Goal: Information Seeking & Learning: Compare options

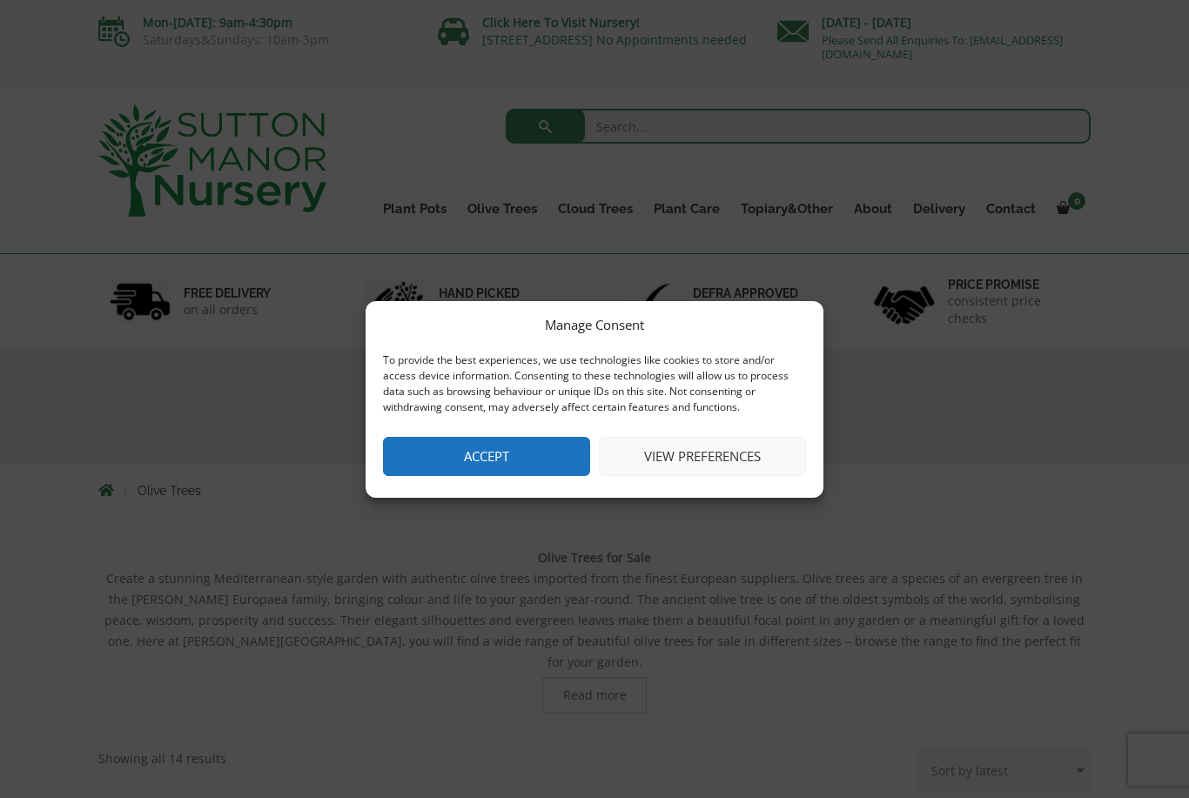
click at [596, 327] on div "Manage Consent" at bounding box center [594, 324] width 99 height 21
click at [599, 522] on div "Manage Consent To provide the best experiences, we use technologies like cookie…" at bounding box center [594, 399] width 1189 height 798
click at [548, 475] on button "Accept" at bounding box center [486, 456] width 207 height 39
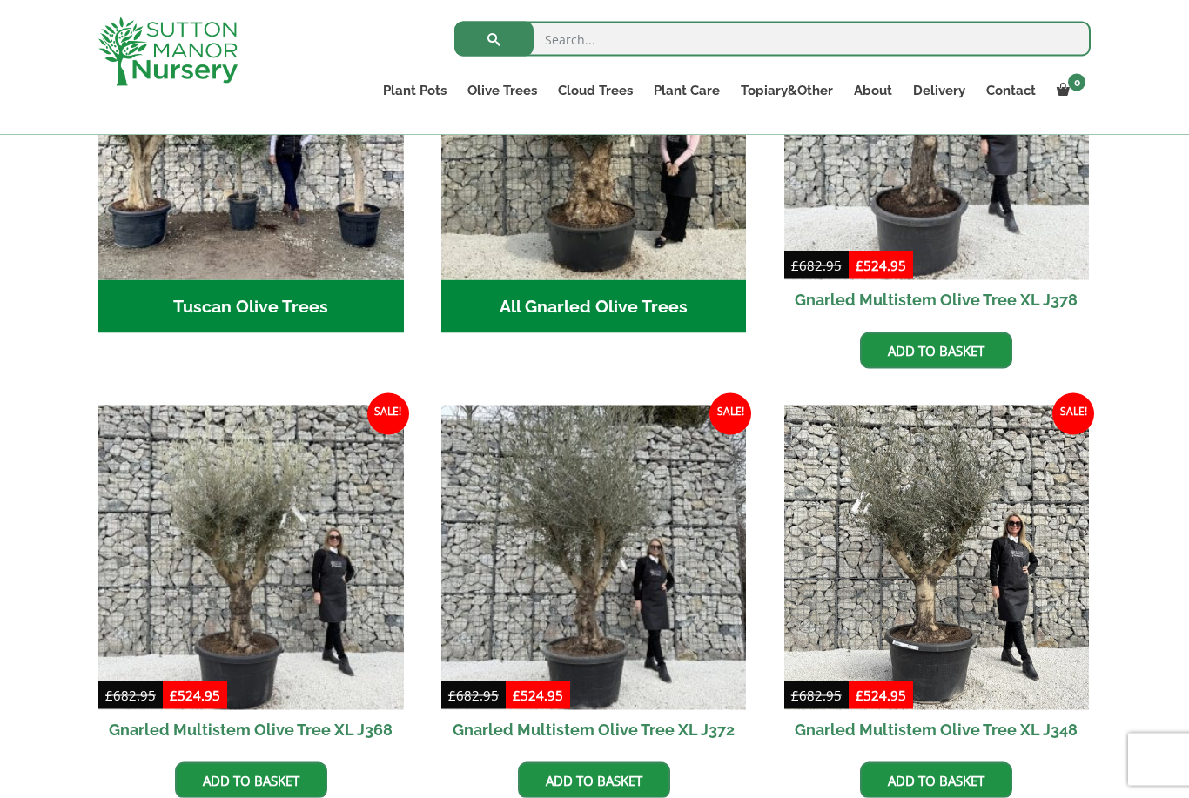
scroll to position [808, 0]
click at [197, 613] on img at bounding box center [251, 558] width 306 height 306
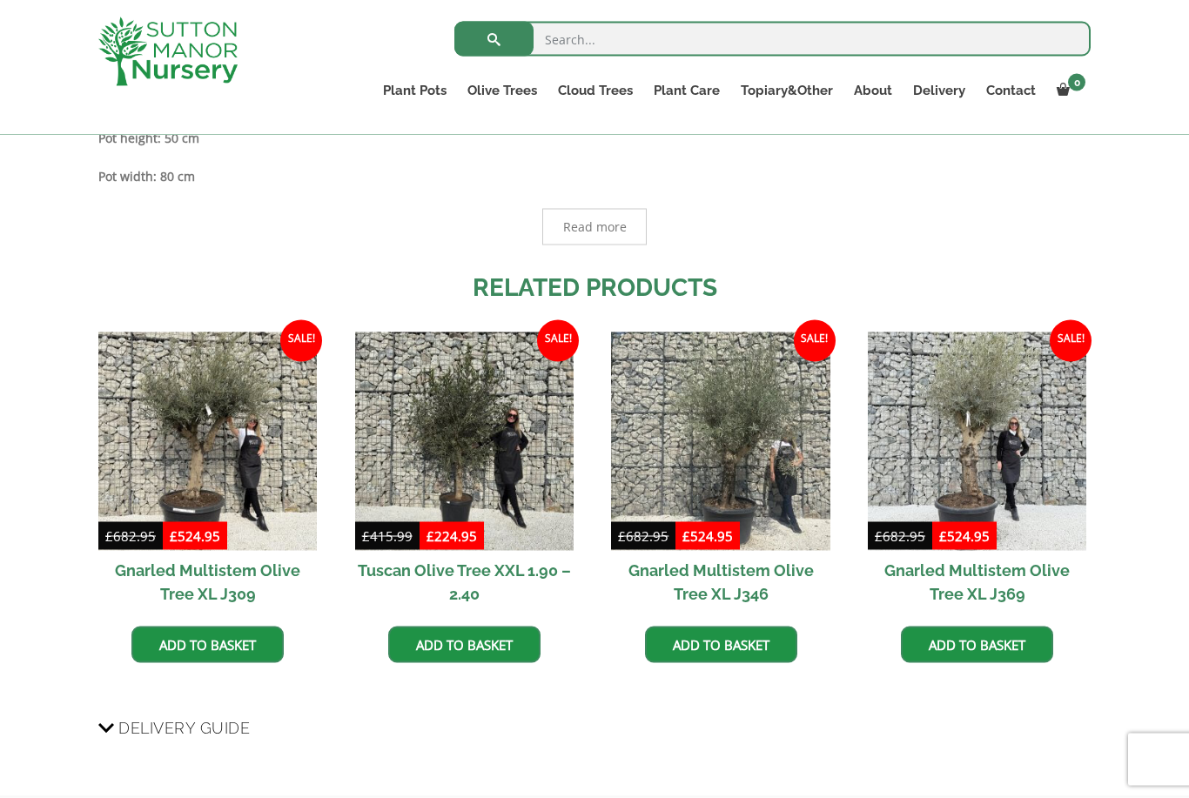
scroll to position [1103, 0]
click at [435, 485] on img at bounding box center [464, 441] width 219 height 219
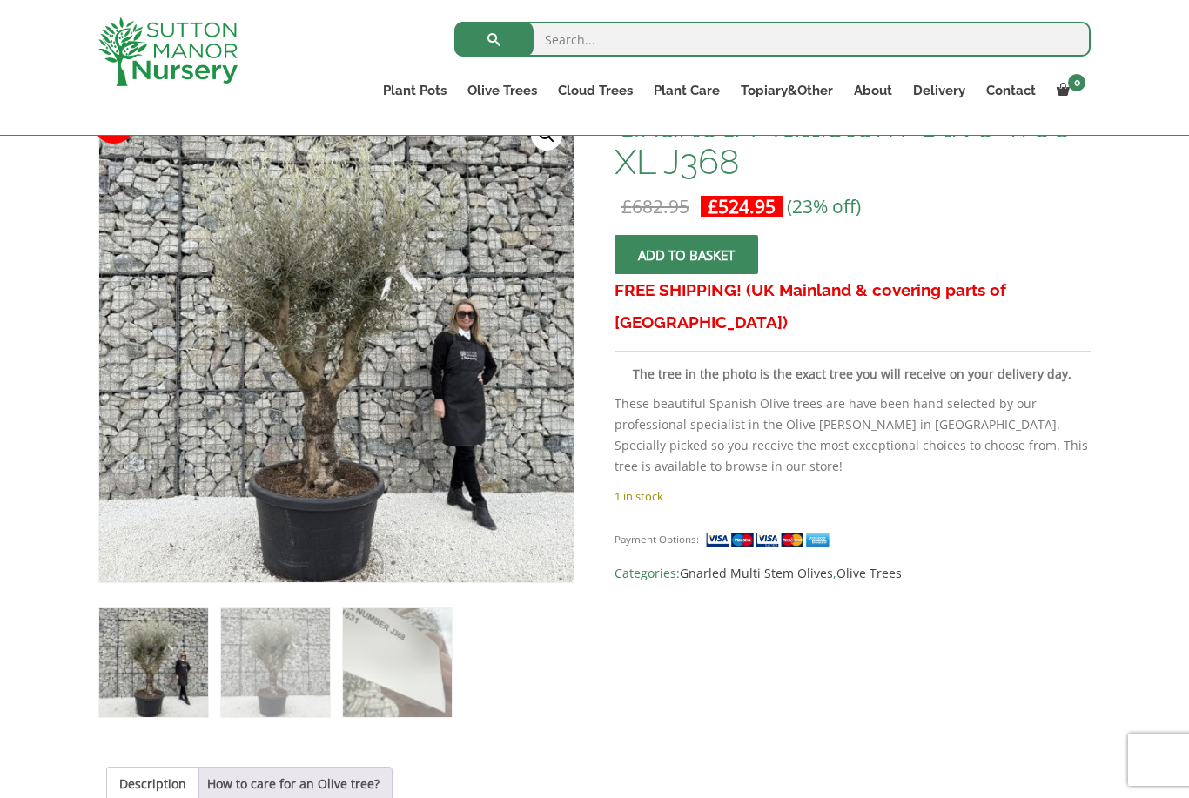
scroll to position [0, 0]
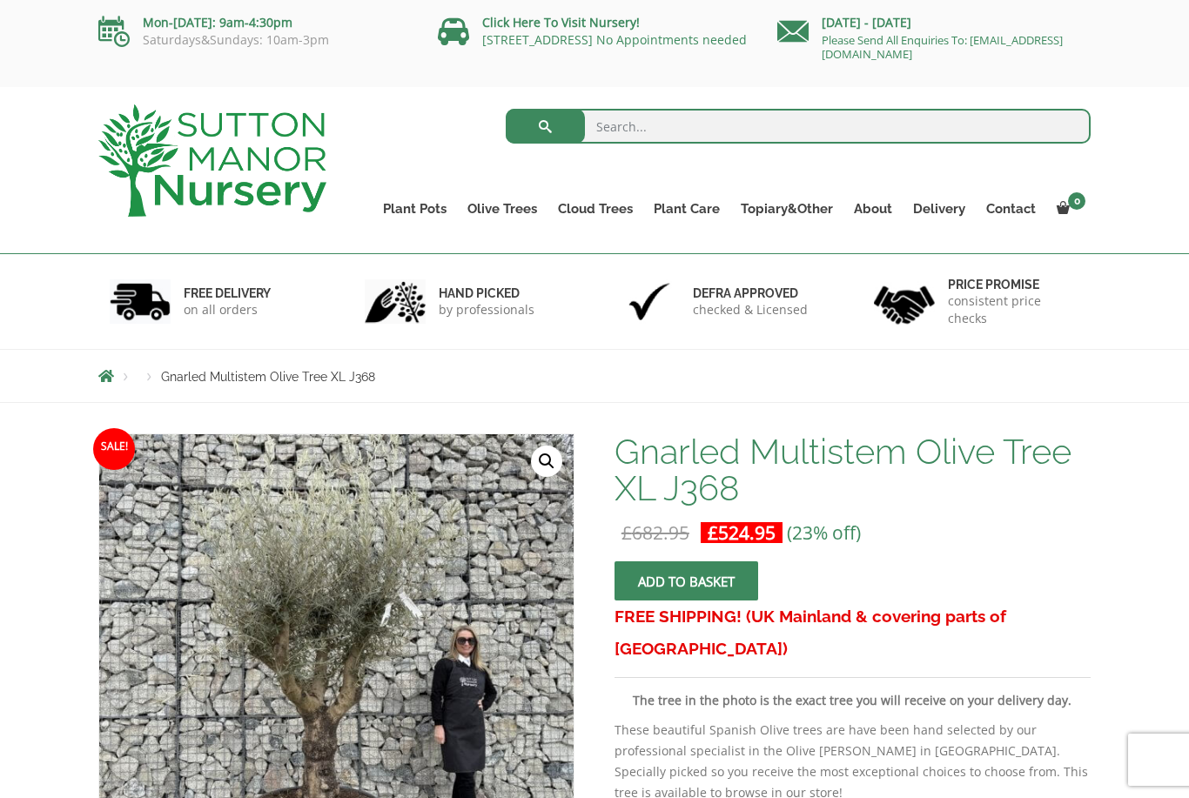
click at [0, 0] on link "Ilex Crenata Cloud Trees" at bounding box center [0, 0] width 0 height 0
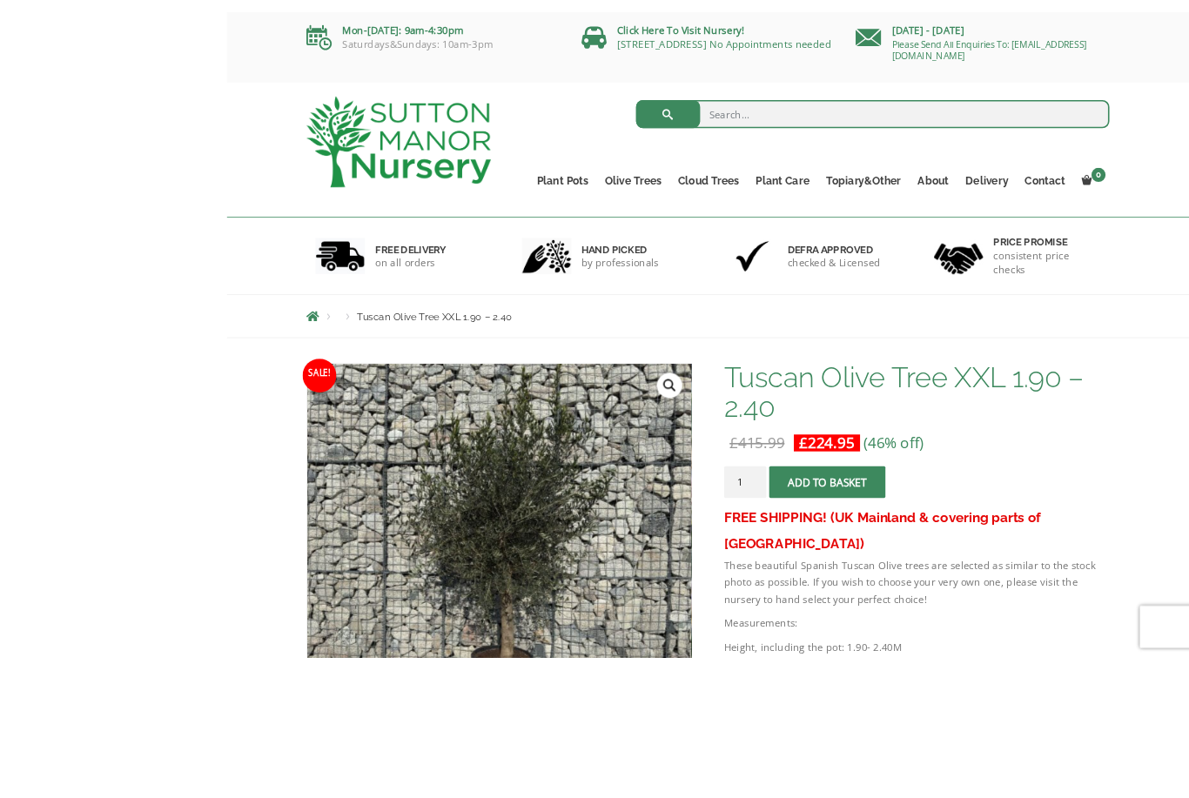
scroll to position [131, 0]
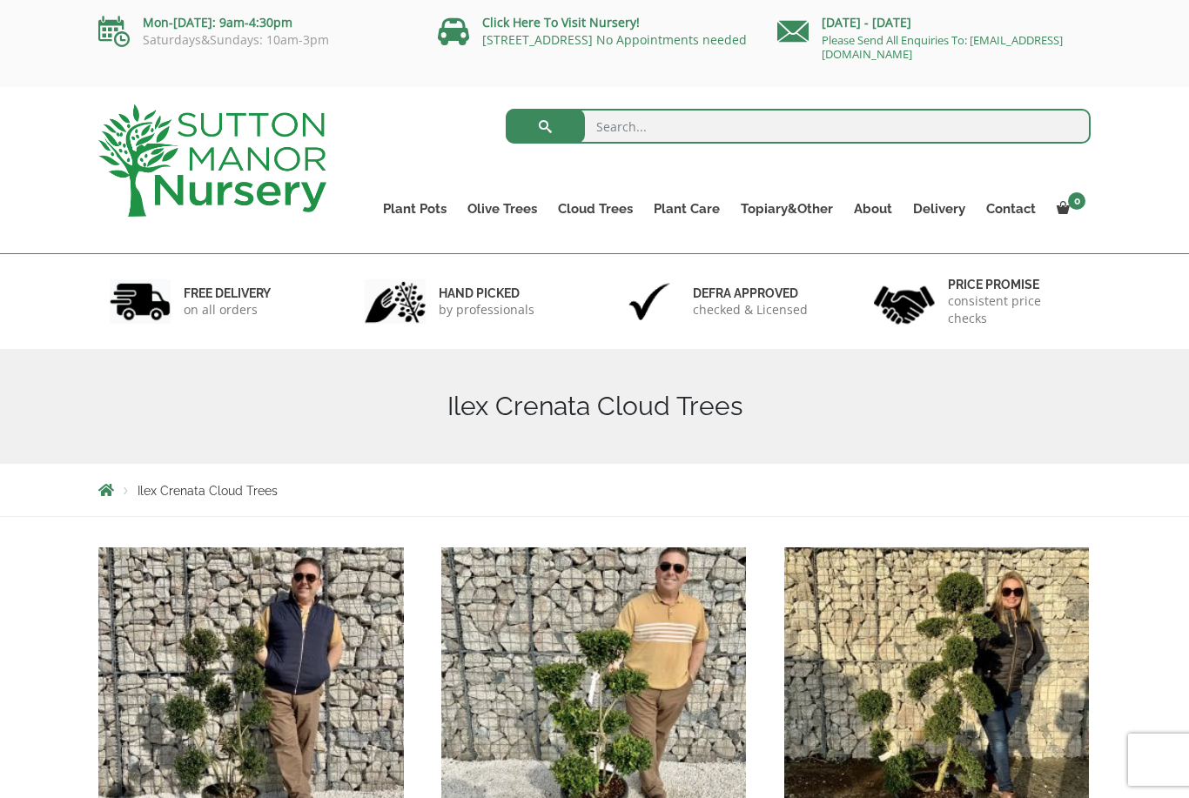
click at [0, 0] on link "Gnarled Olive Trees XXL" at bounding box center [0, 0] width 0 height 0
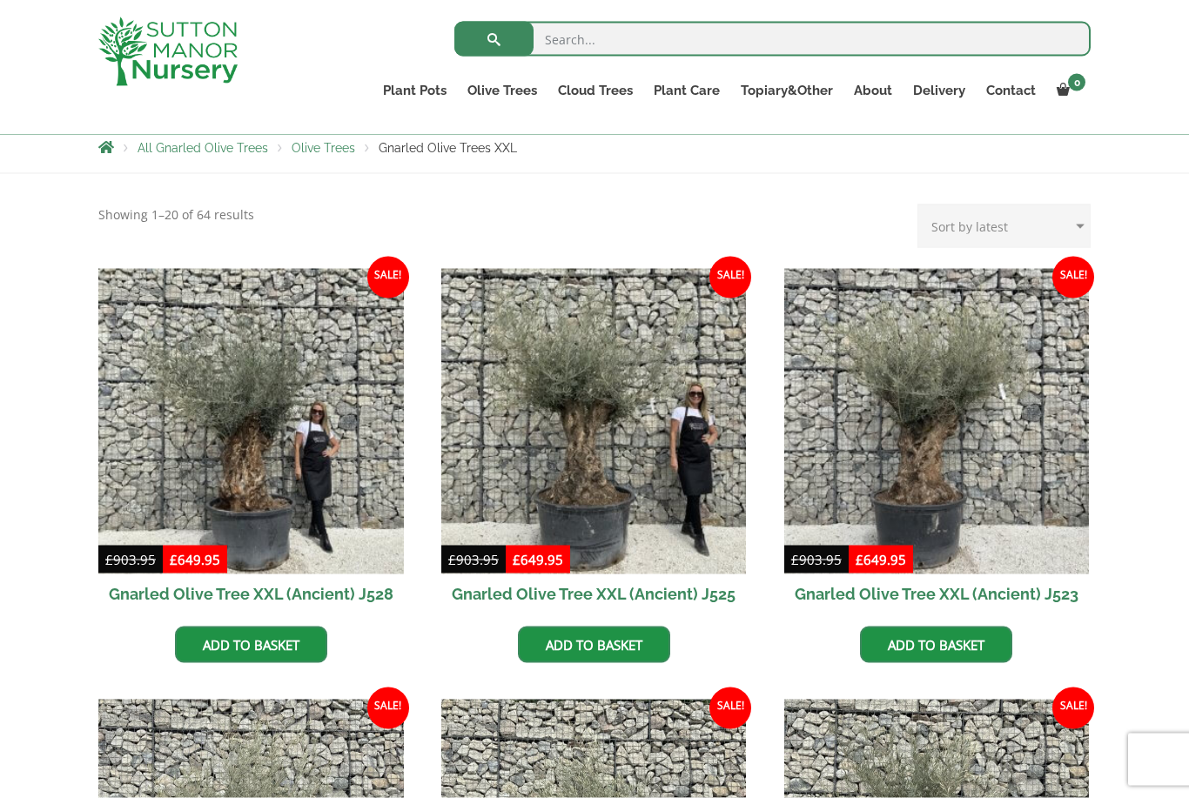
scroll to position [313, 0]
click at [209, 428] on img at bounding box center [251, 421] width 306 height 306
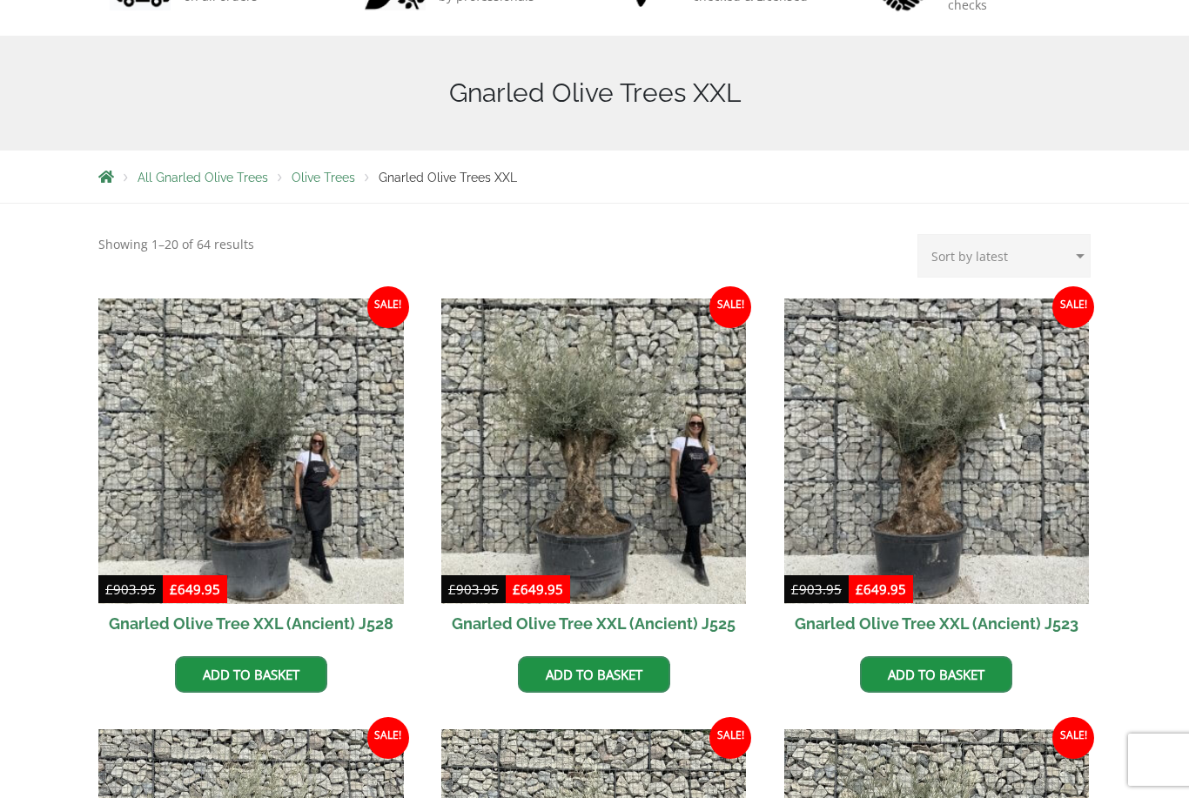
scroll to position [368, 0]
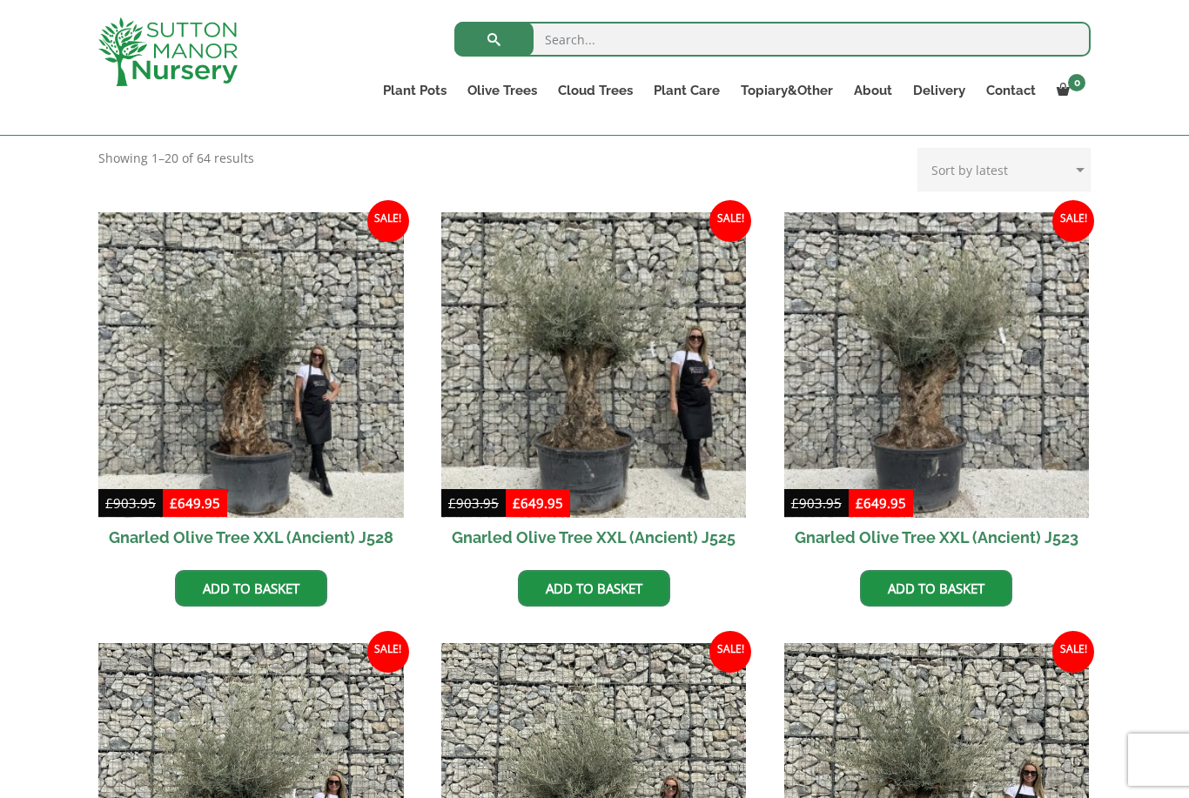
click at [0, 0] on link "Palm Trees" at bounding box center [0, 0] width 0 height 0
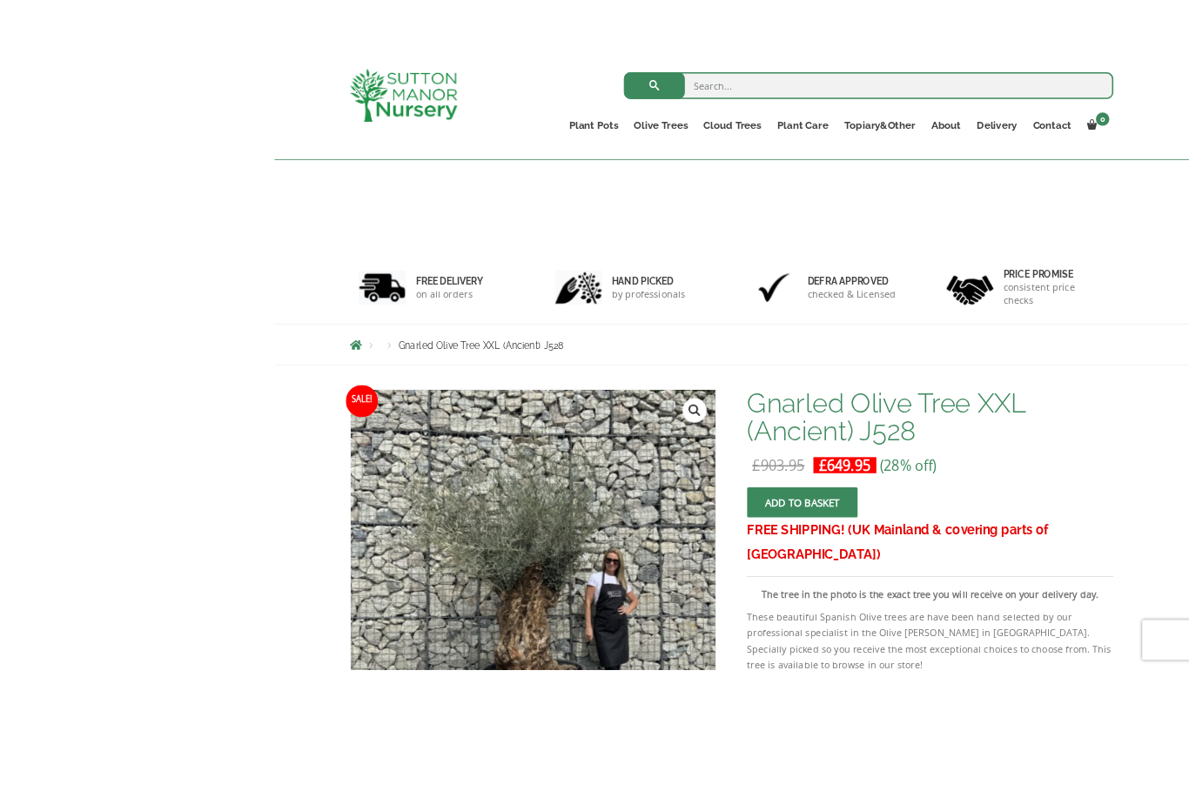
scroll to position [162, 0]
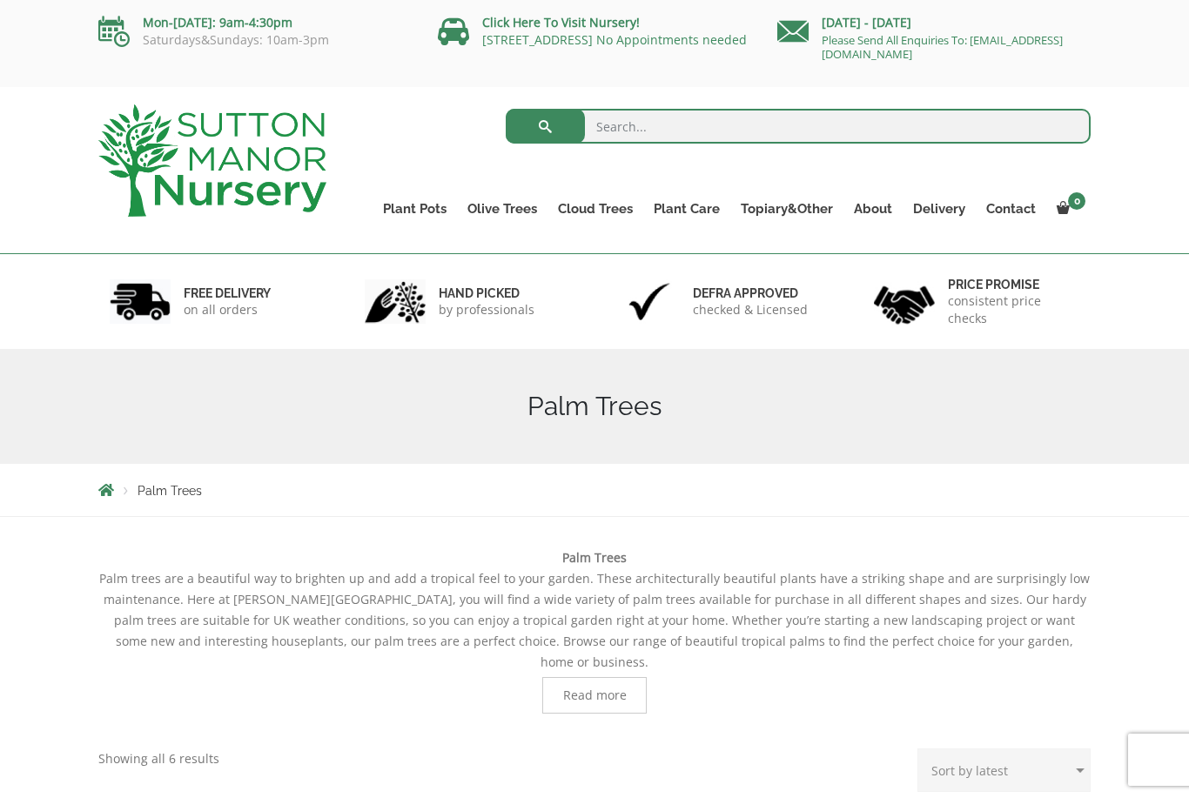
click at [0, 0] on link "Ilex Crenata" at bounding box center [0, 0] width 0 height 0
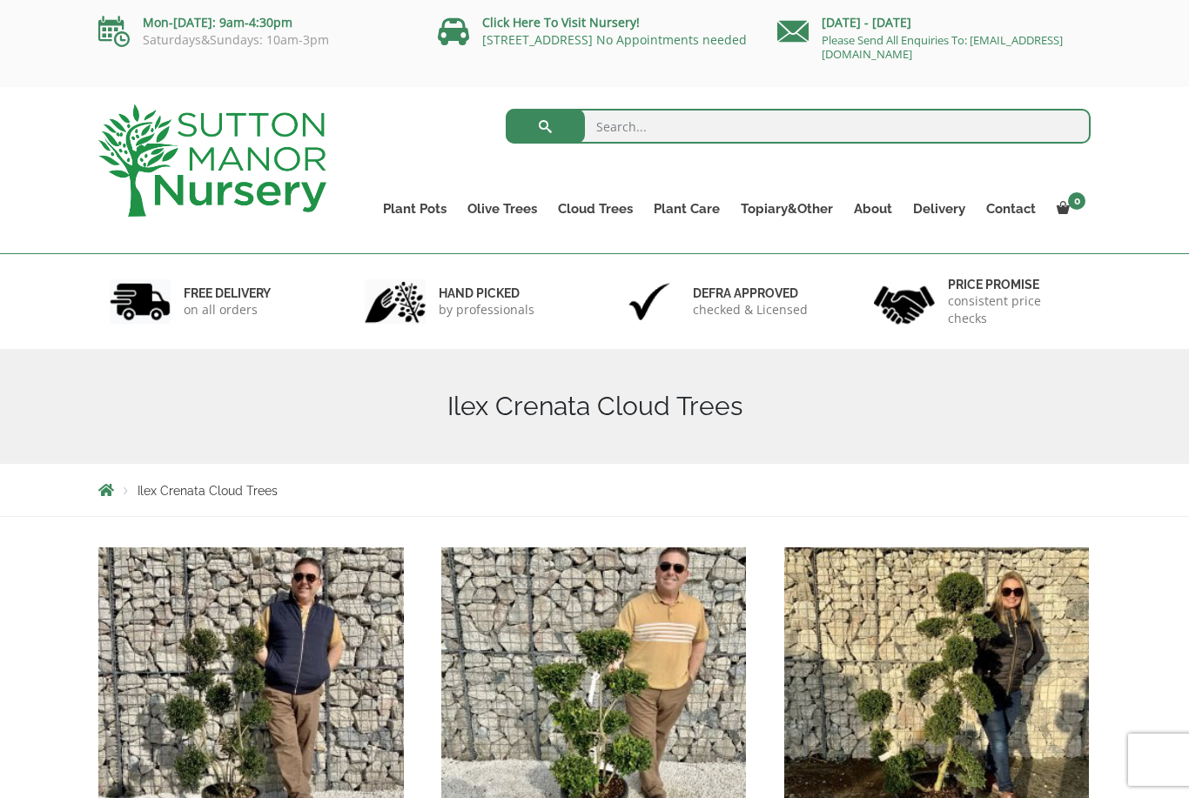
click at [0, 0] on link "Laurus Nobilis Bay Trees" at bounding box center [0, 0] width 0 height 0
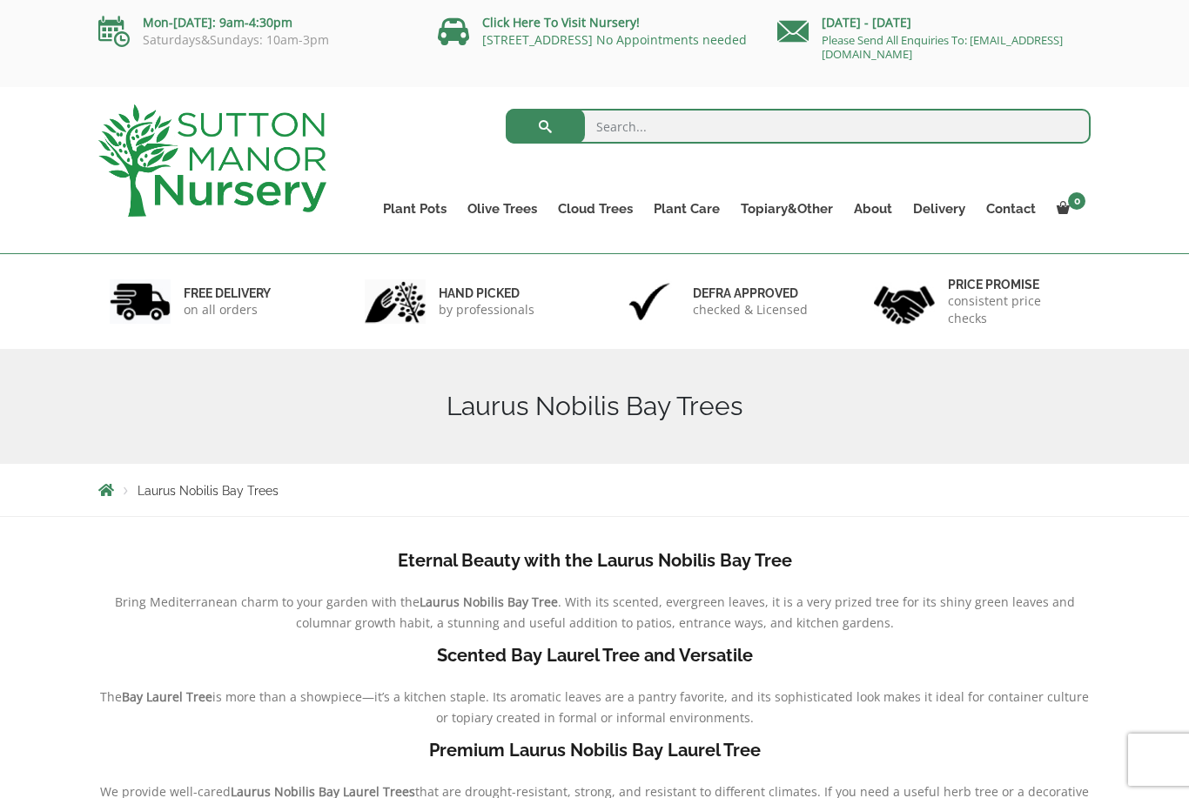
click at [0, 0] on link "Ligustrums" at bounding box center [0, 0] width 0 height 0
